Goal: Check status: Check status

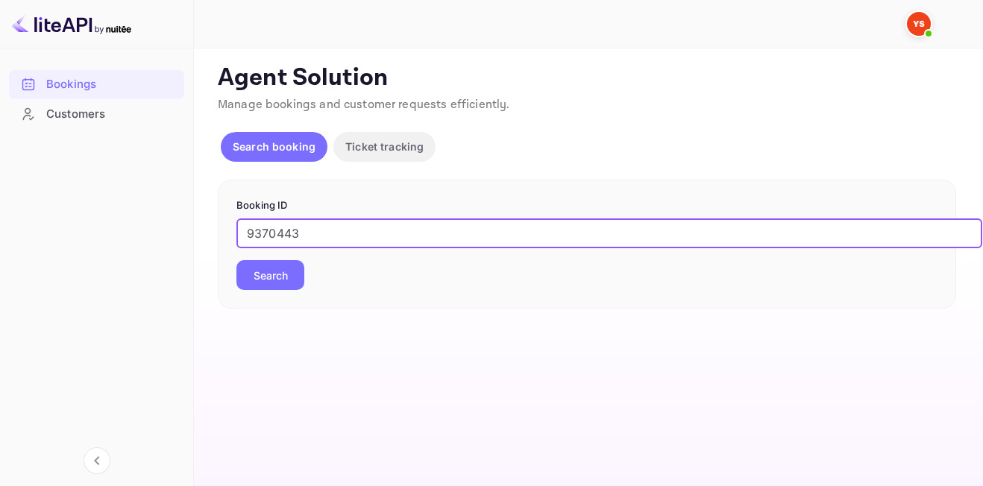
type input "9370443"
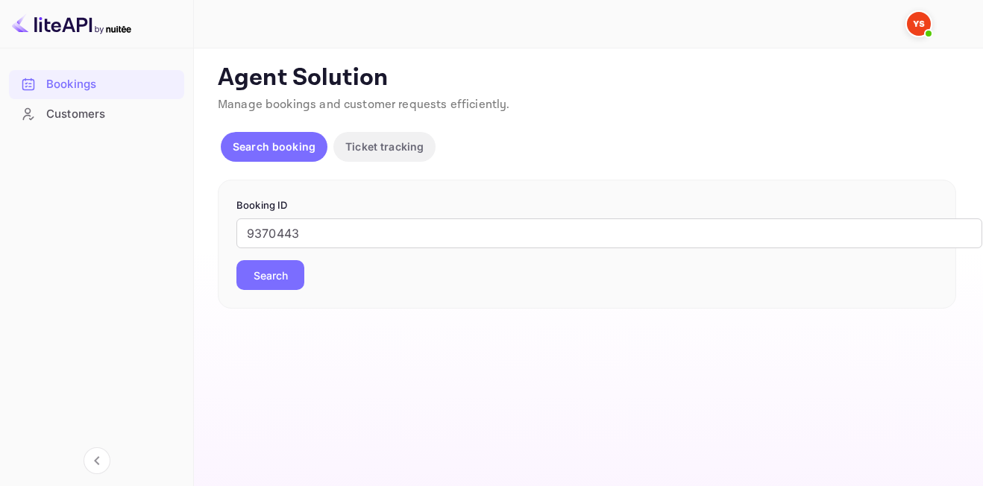
click at [283, 265] on button "Search" at bounding box center [270, 275] width 68 height 30
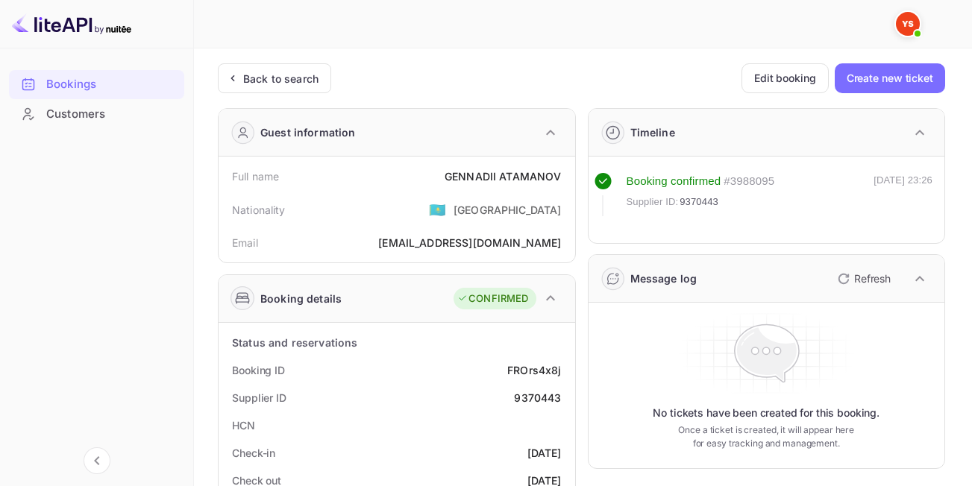
click at [272, 86] on div "Back to search" at bounding box center [280, 79] width 75 height 16
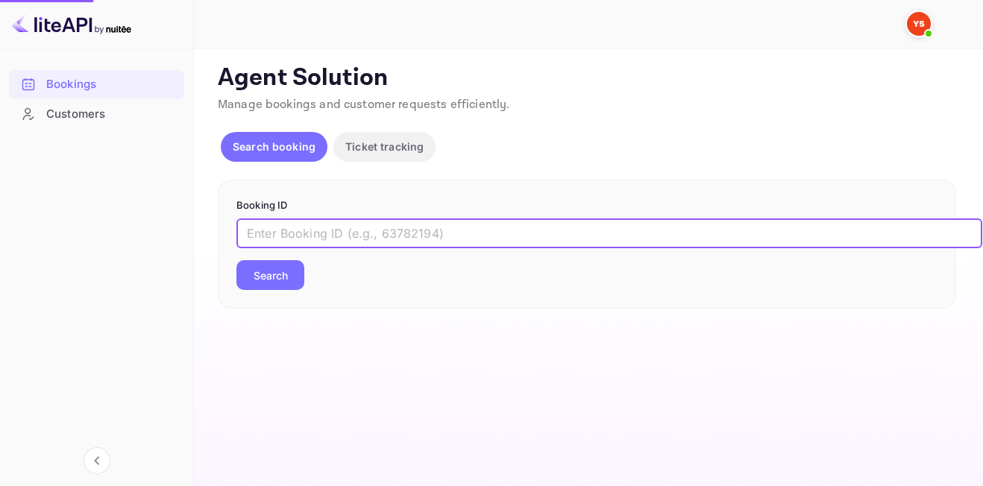
click at [449, 232] on input "text" at bounding box center [609, 234] width 746 height 30
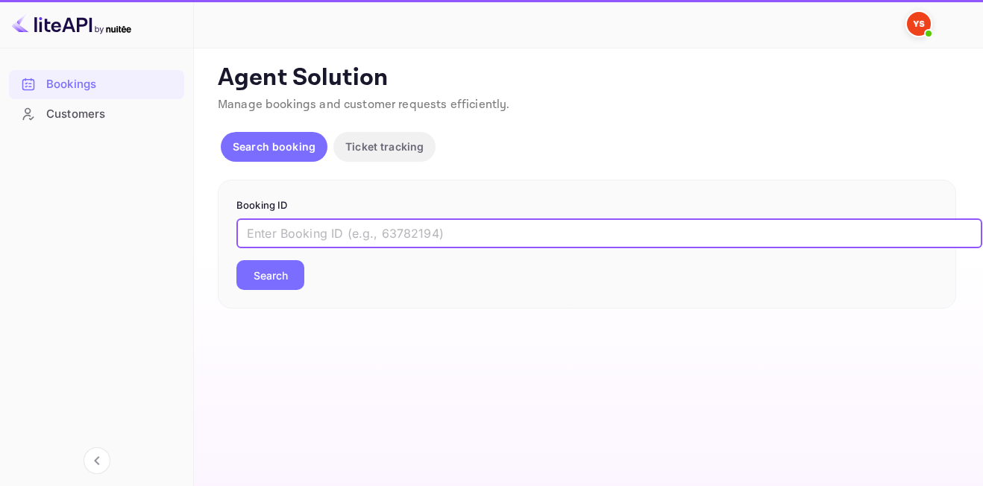
paste input "8711309"
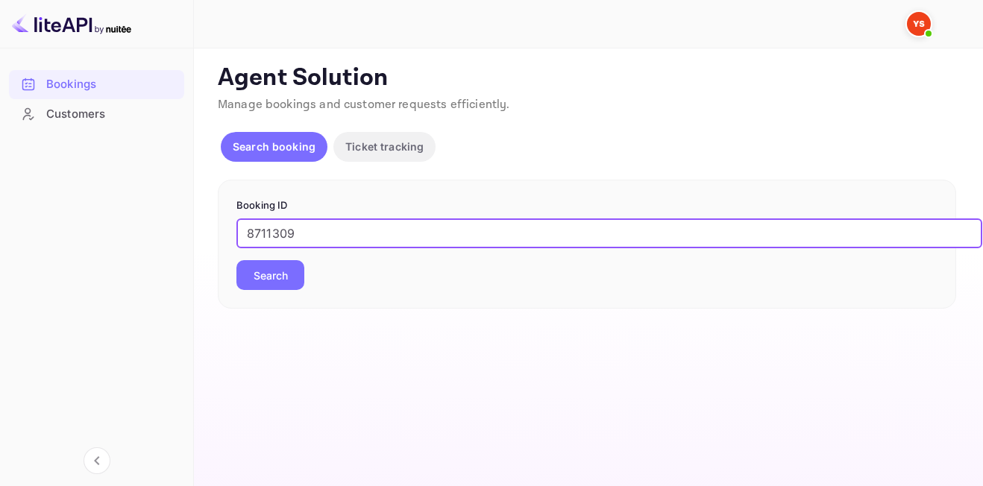
type input "8711309"
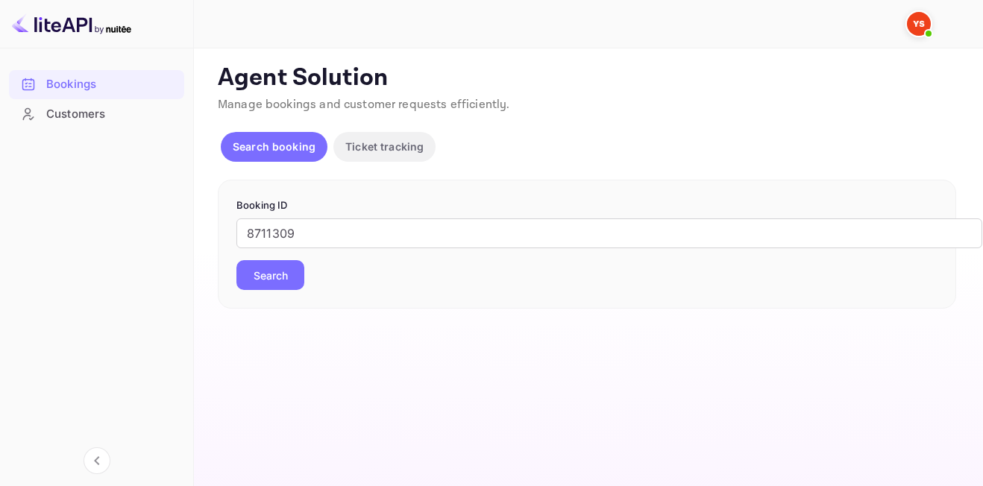
click at [268, 273] on button "Search" at bounding box center [270, 275] width 68 height 30
